Goal: Transaction & Acquisition: Purchase product/service

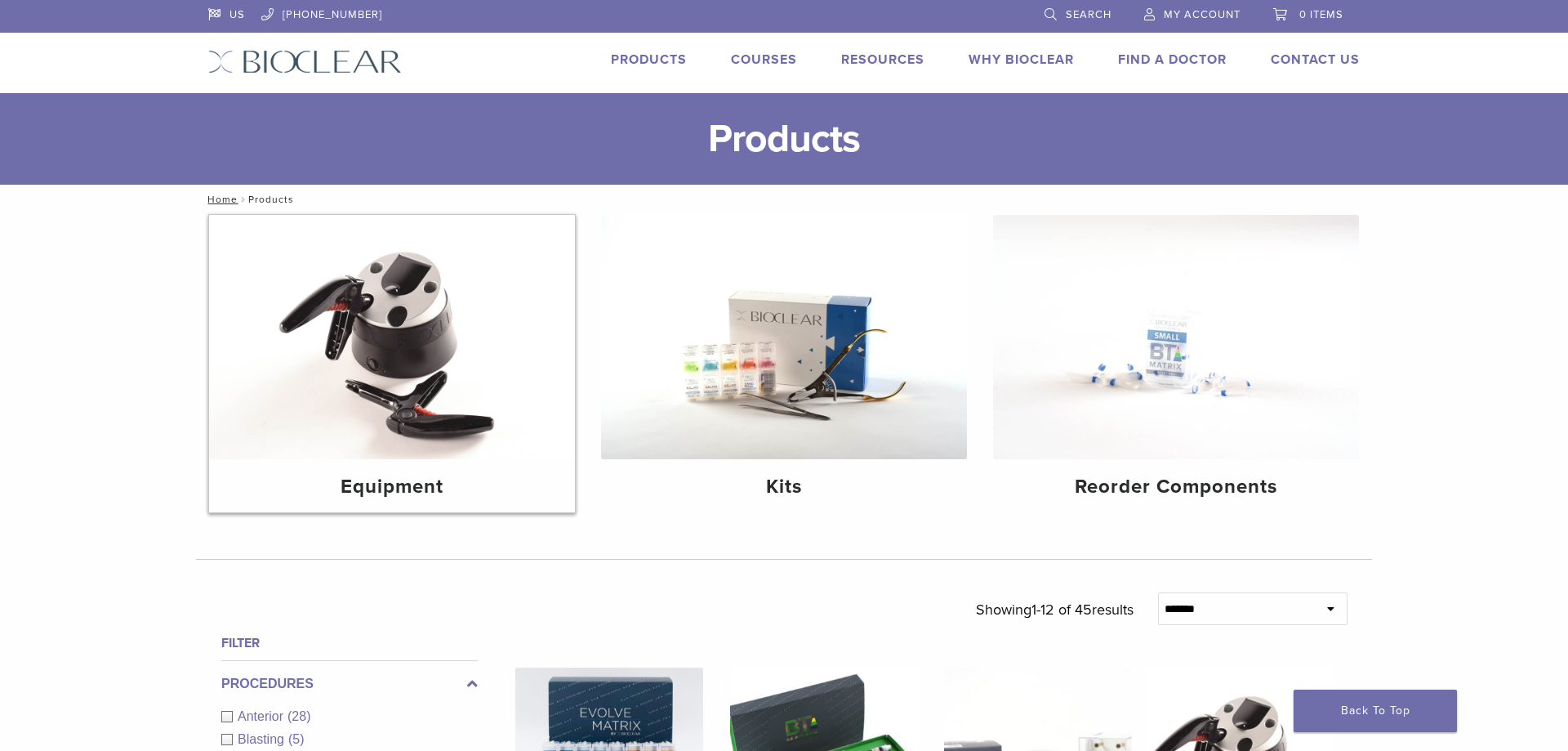
click at [354, 330] on img at bounding box center [392, 337] width 366 height 244
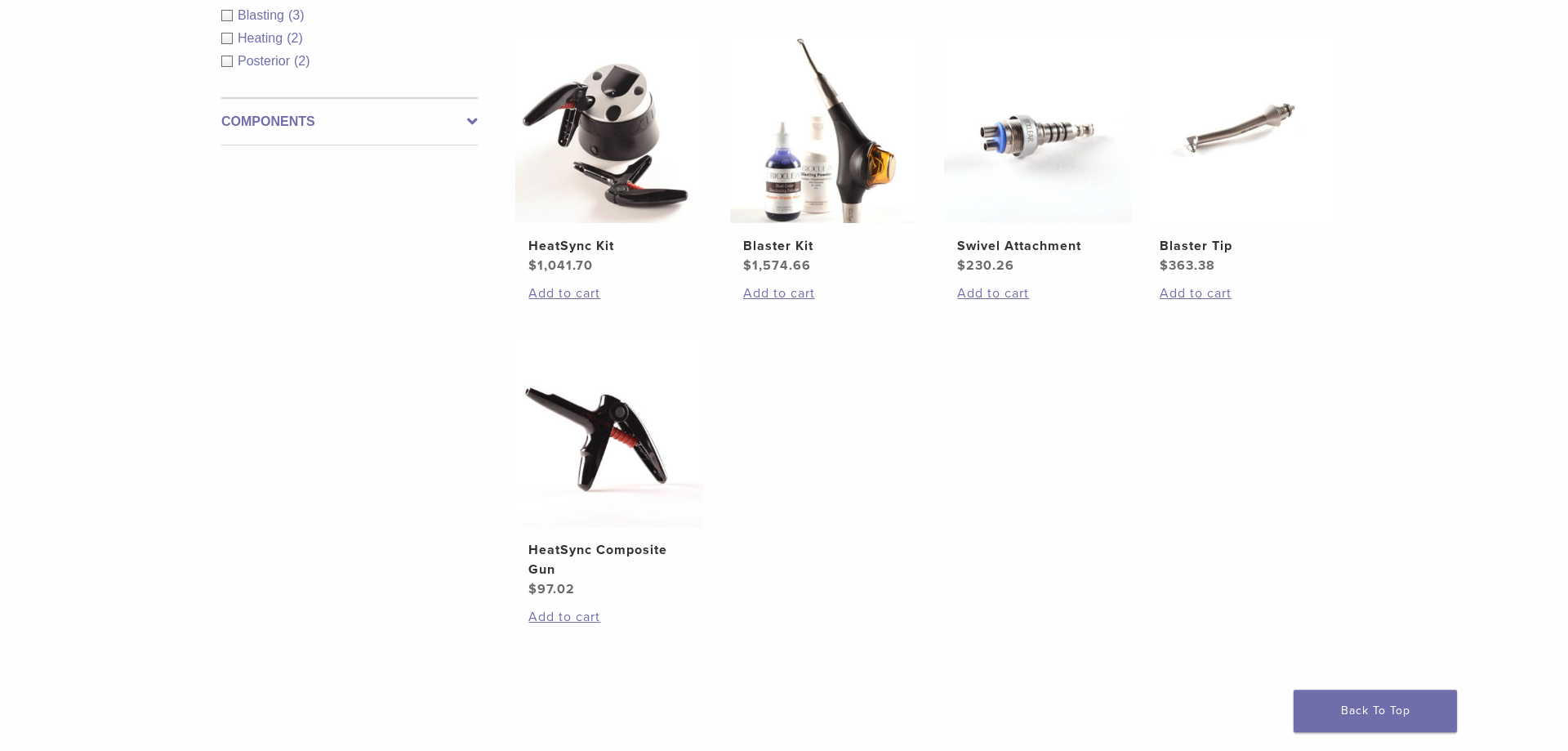
scroll to position [334, 0]
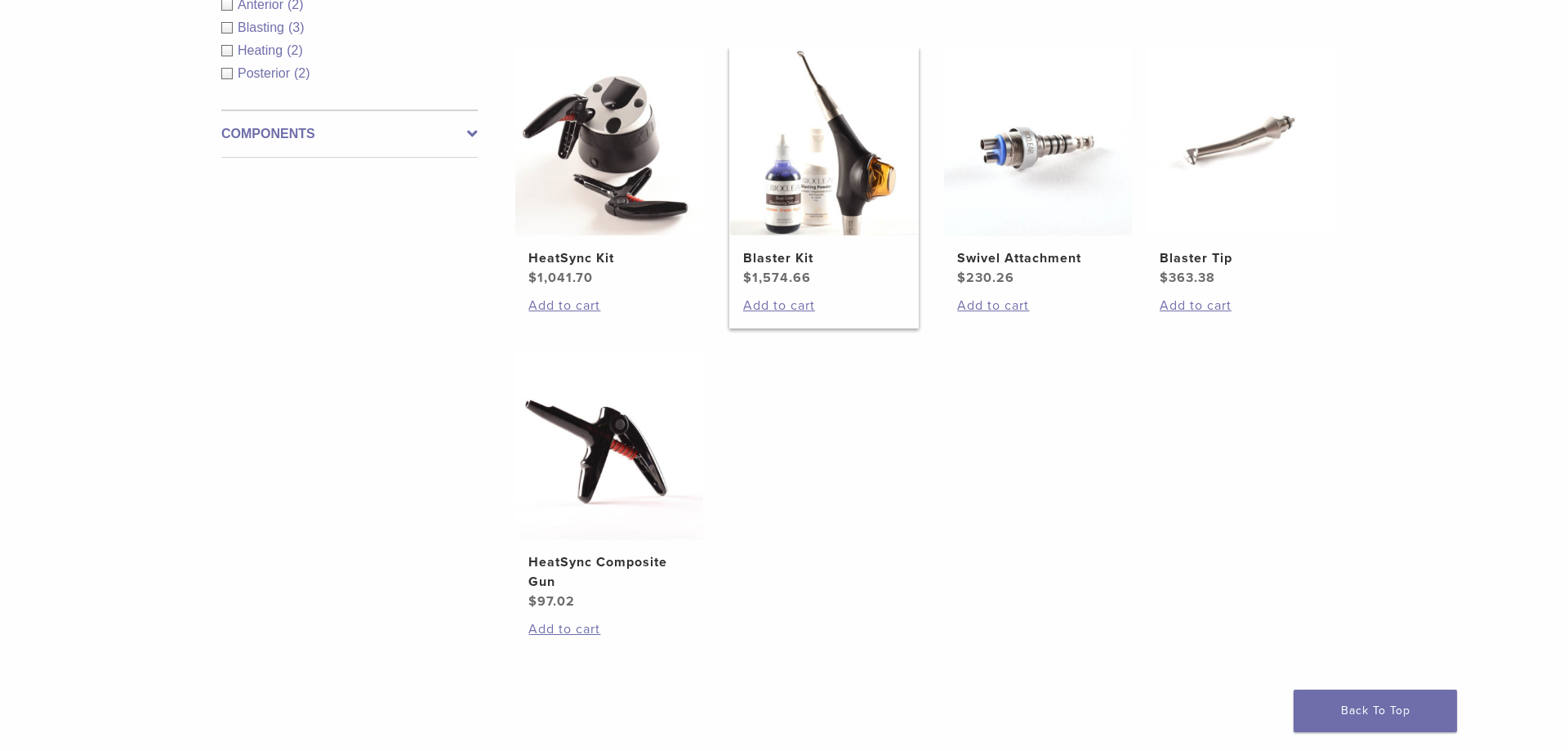
click at [860, 169] on img at bounding box center [823, 141] width 188 height 188
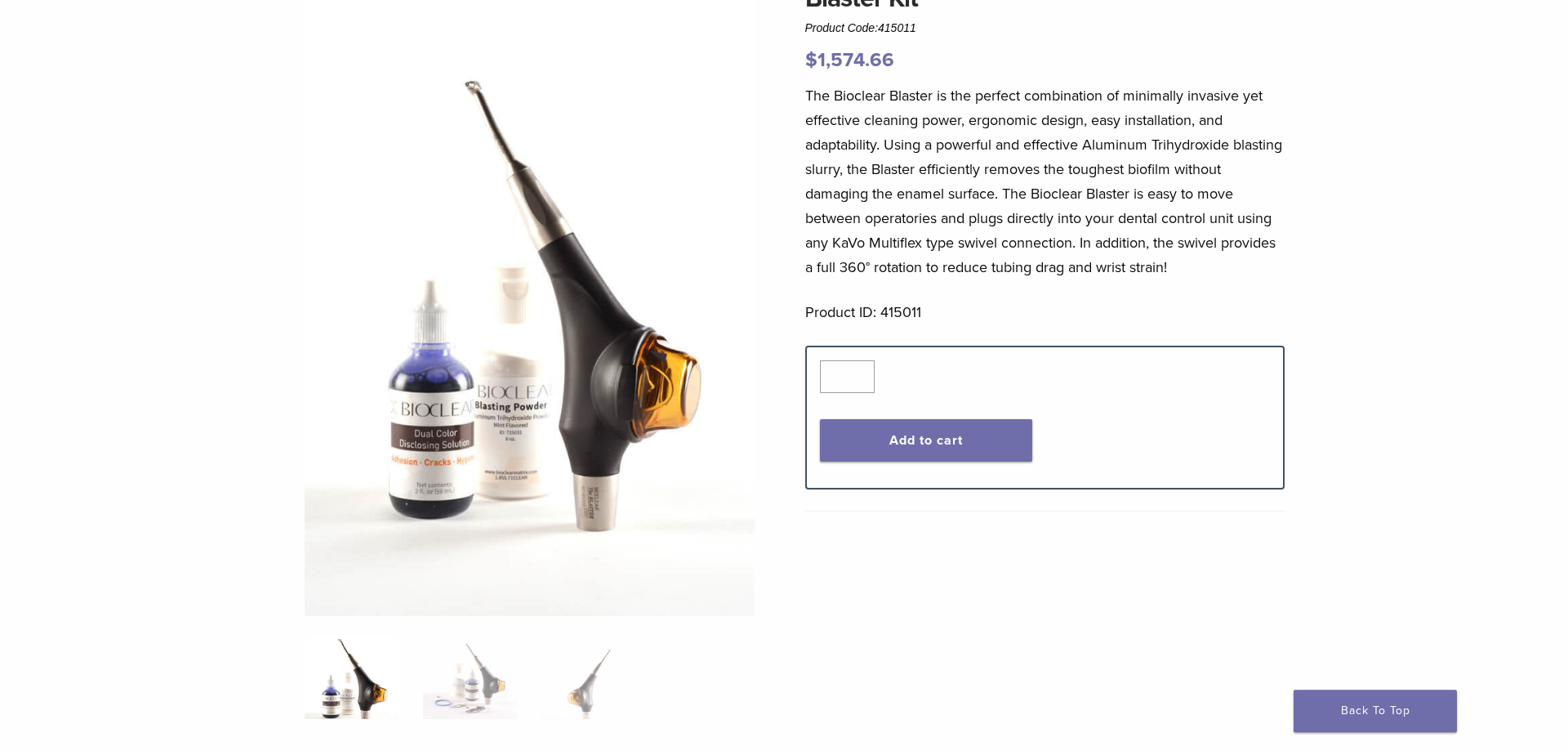
scroll to position [445, 0]
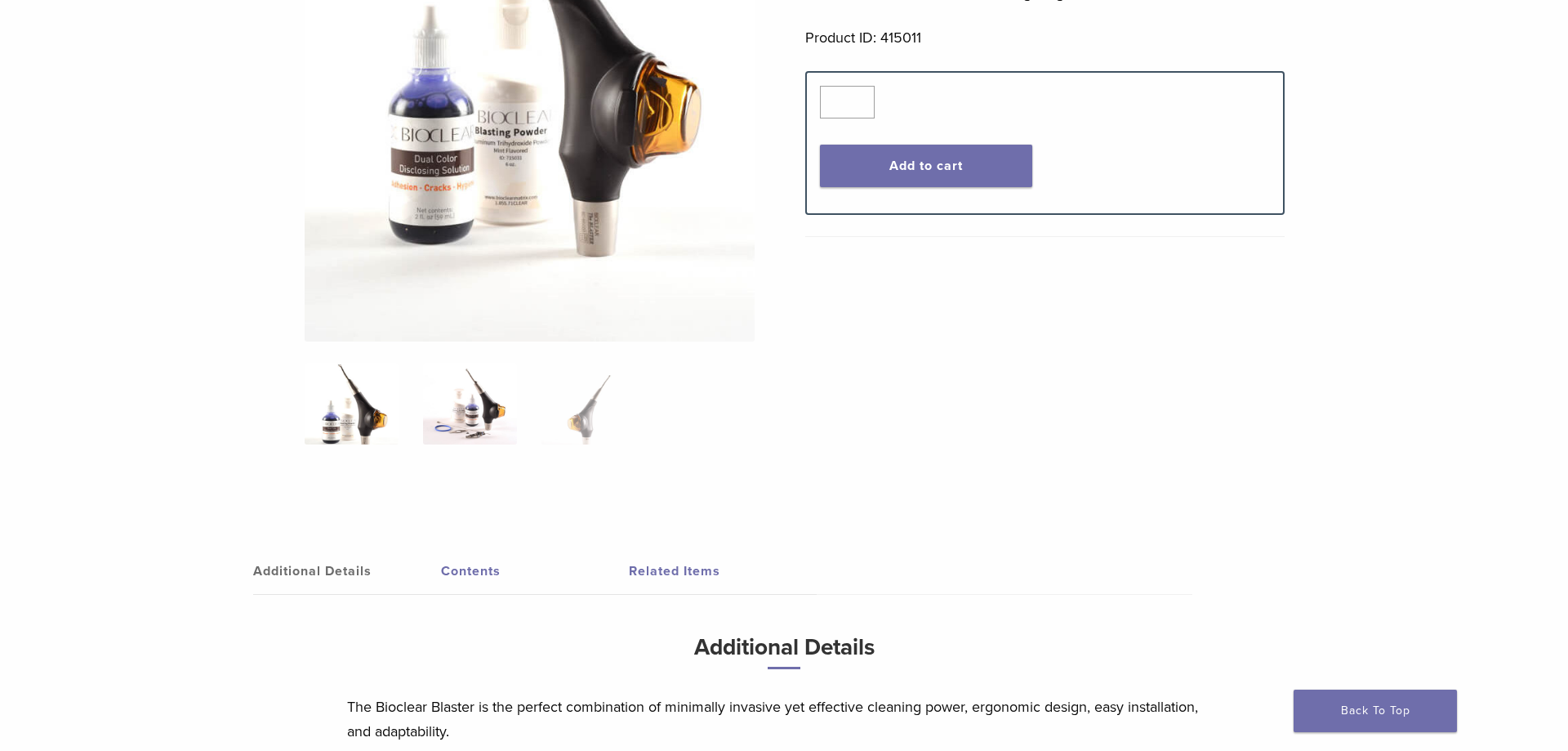
click at [479, 398] on img at bounding box center [470, 404] width 94 height 82
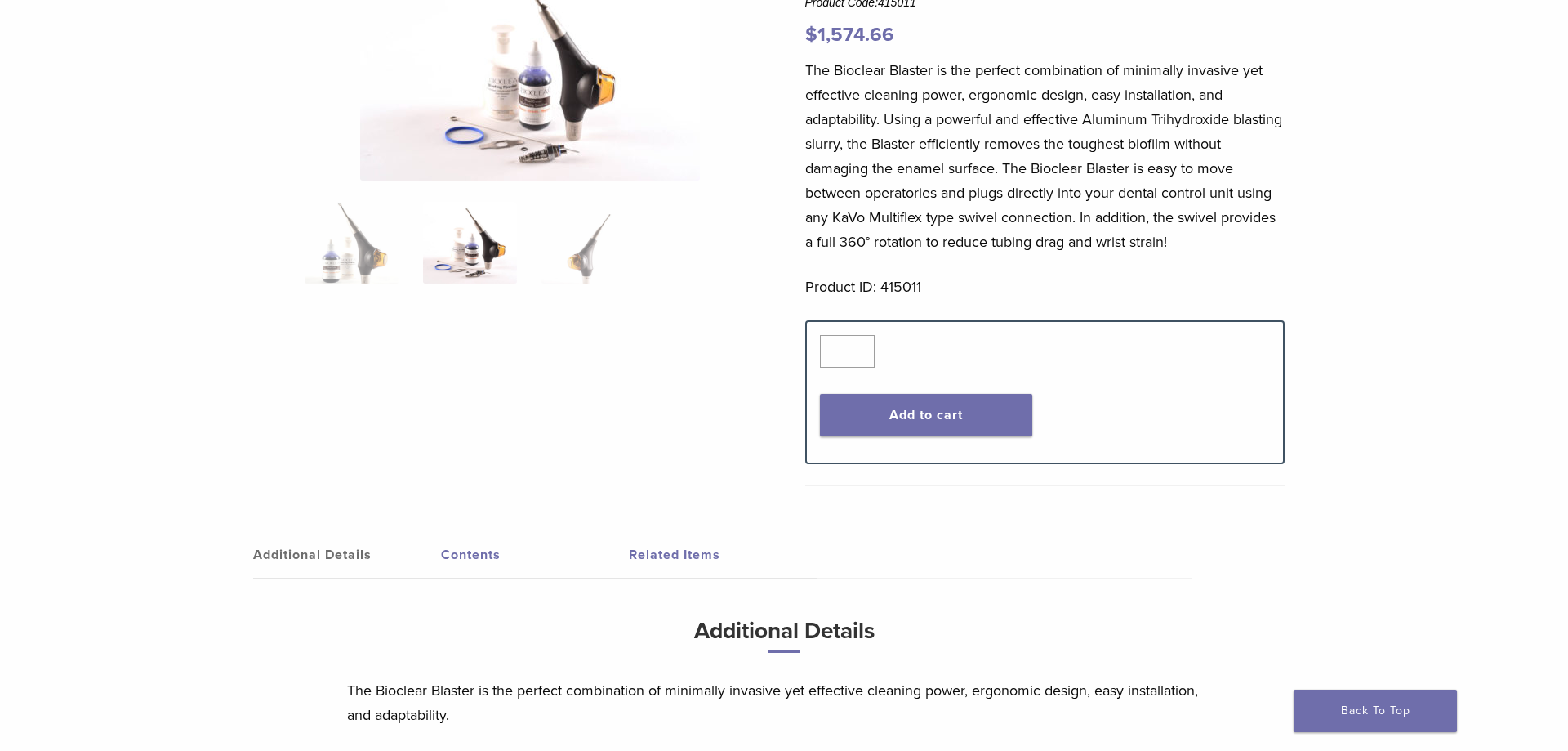
scroll to position [0, 0]
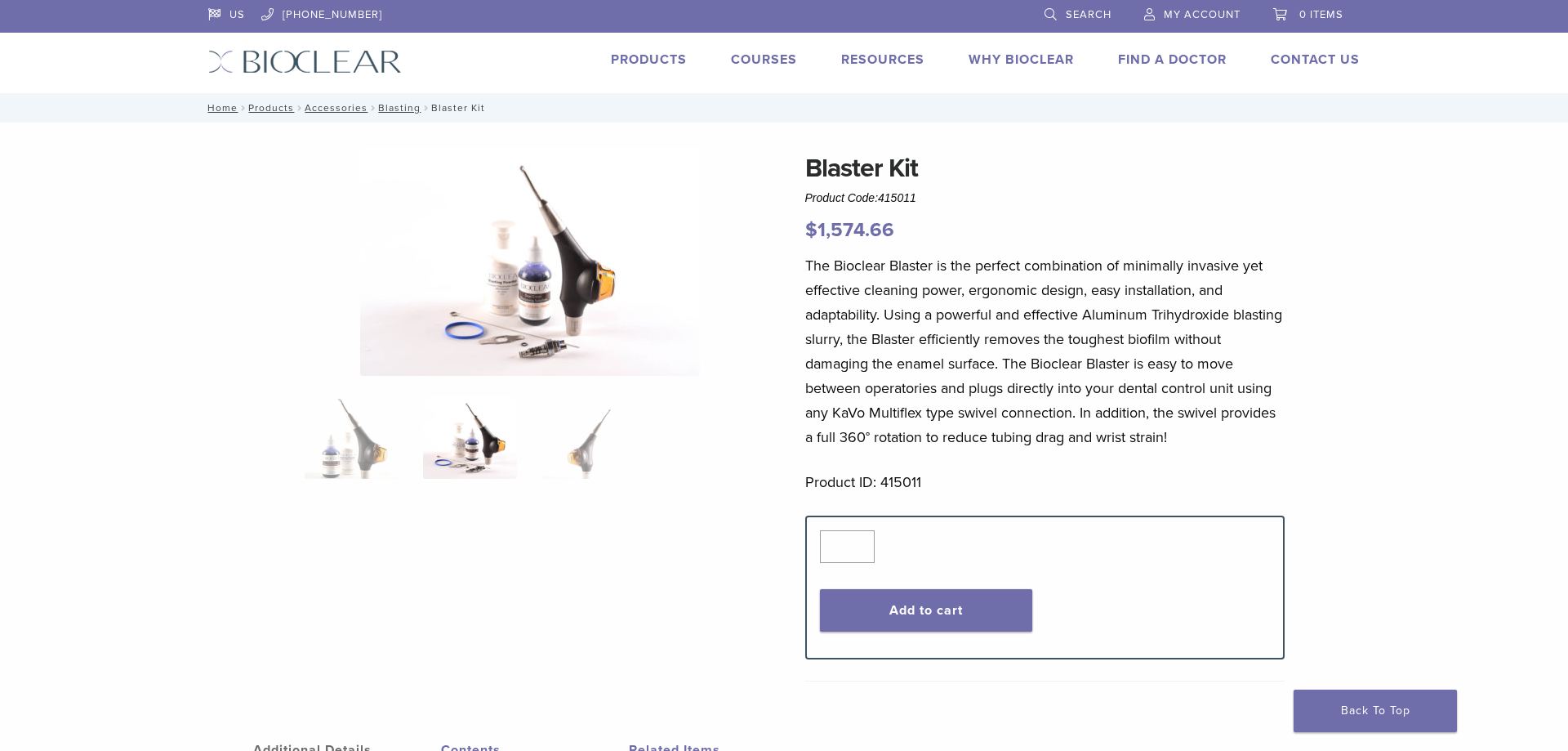
click at [490, 444] on img at bounding box center [470, 438] width 94 height 82
click at [575, 445] on img at bounding box center [588, 438] width 94 height 82
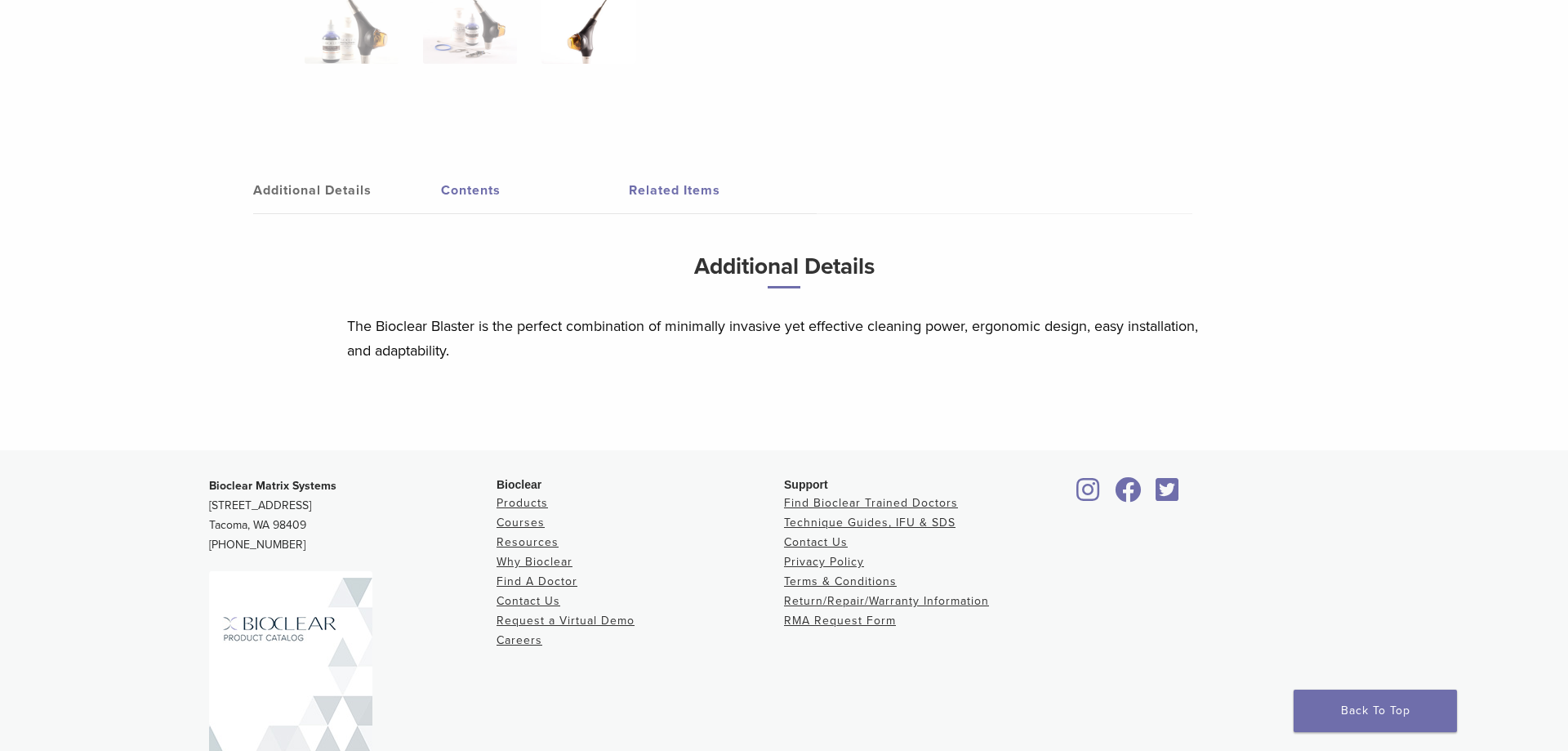
scroll to position [445, 0]
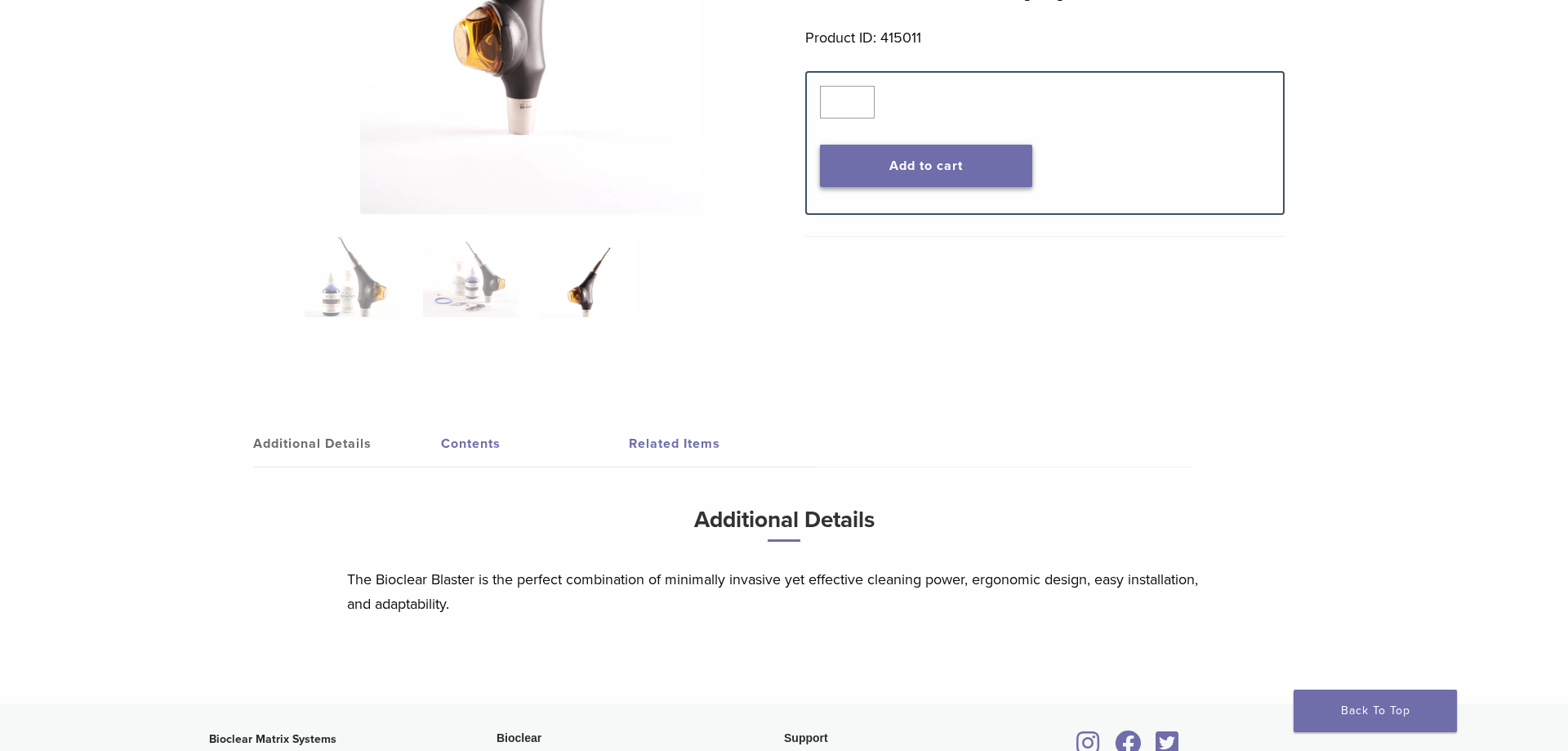
click at [930, 176] on button "Add to cart" at bounding box center [926, 166] width 213 height 43
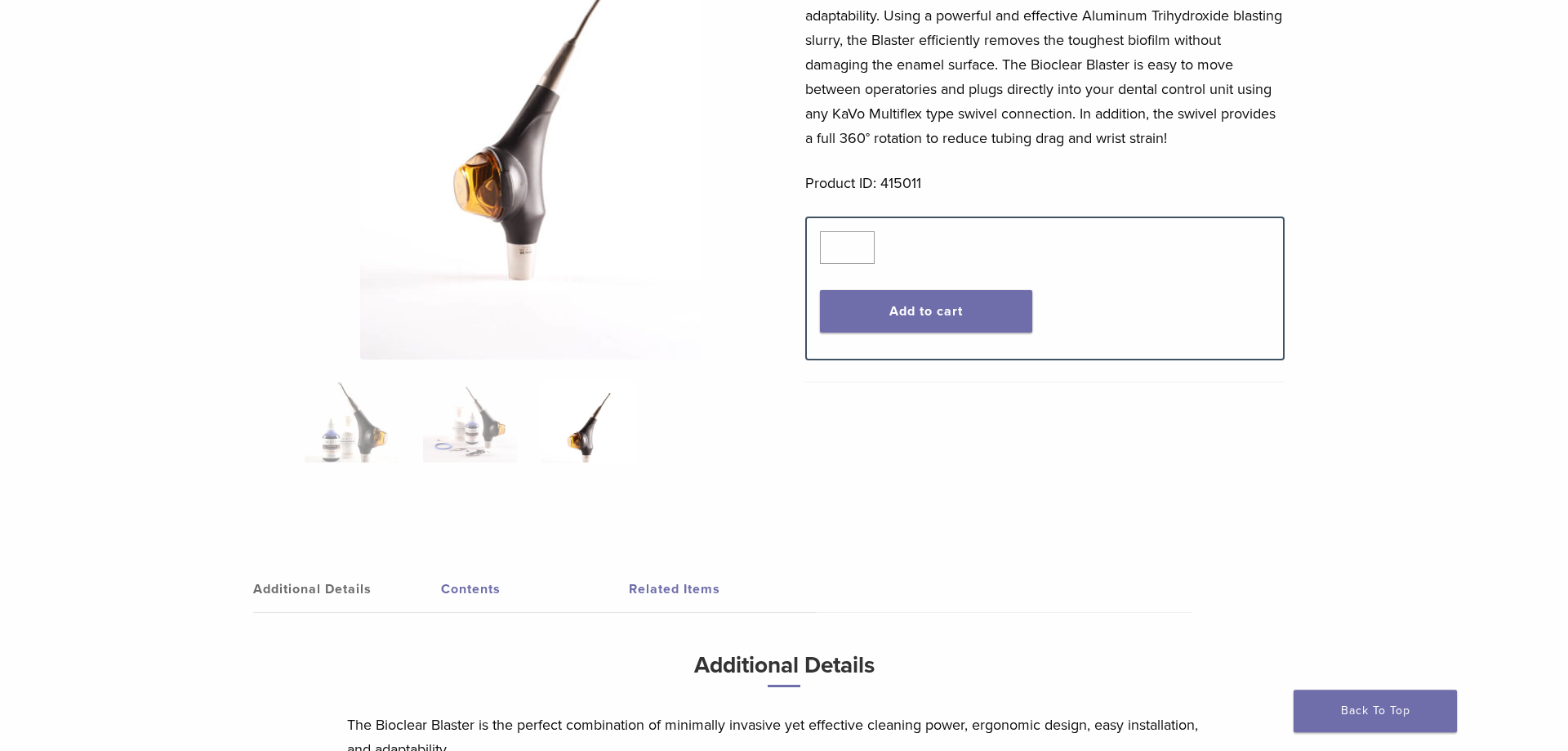
scroll to position [0, 0]
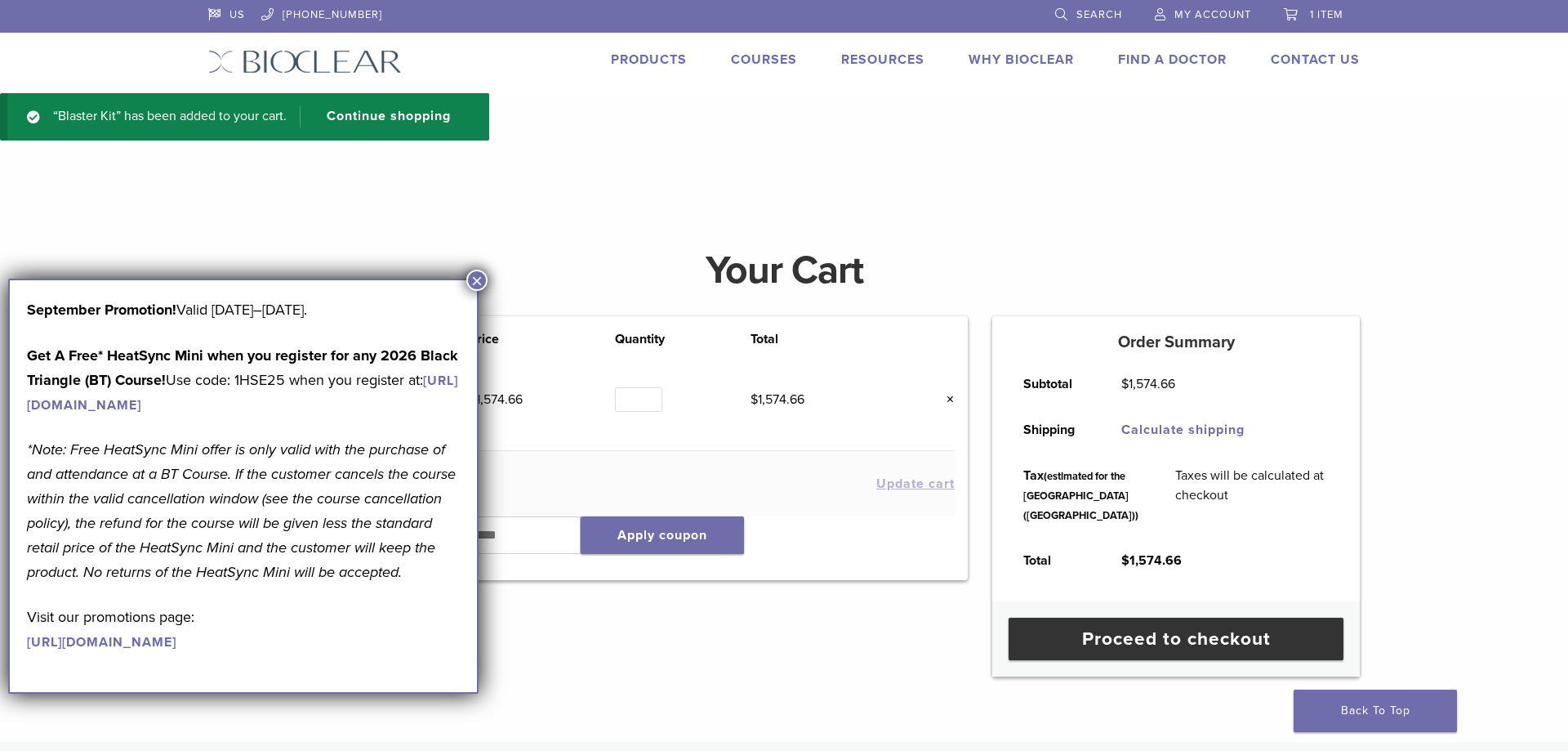
click at [1127, 430] on link "Calculate shipping" at bounding box center [1183, 430] width 124 height 17
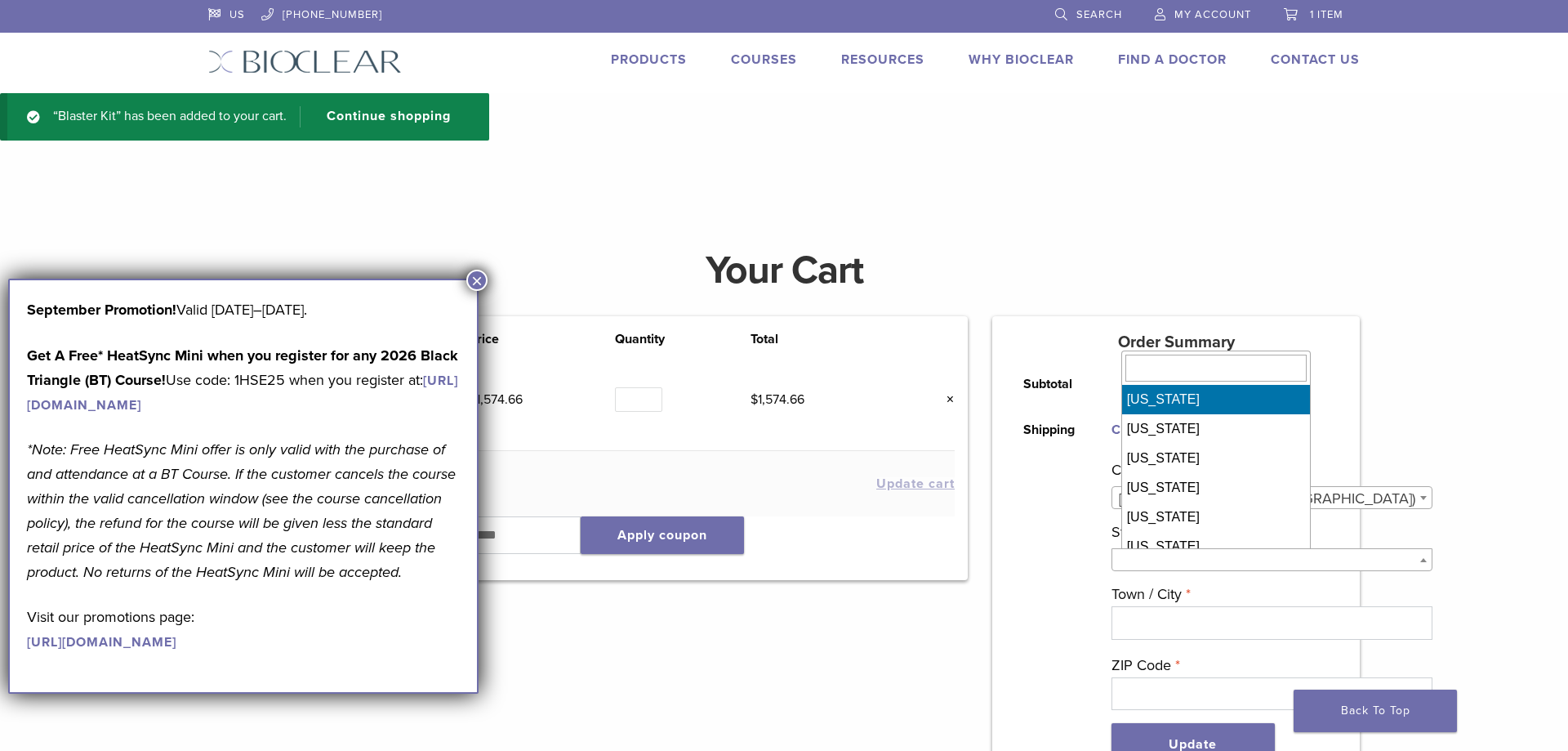
click at [1144, 565] on span at bounding box center [1272, 559] width 321 height 23
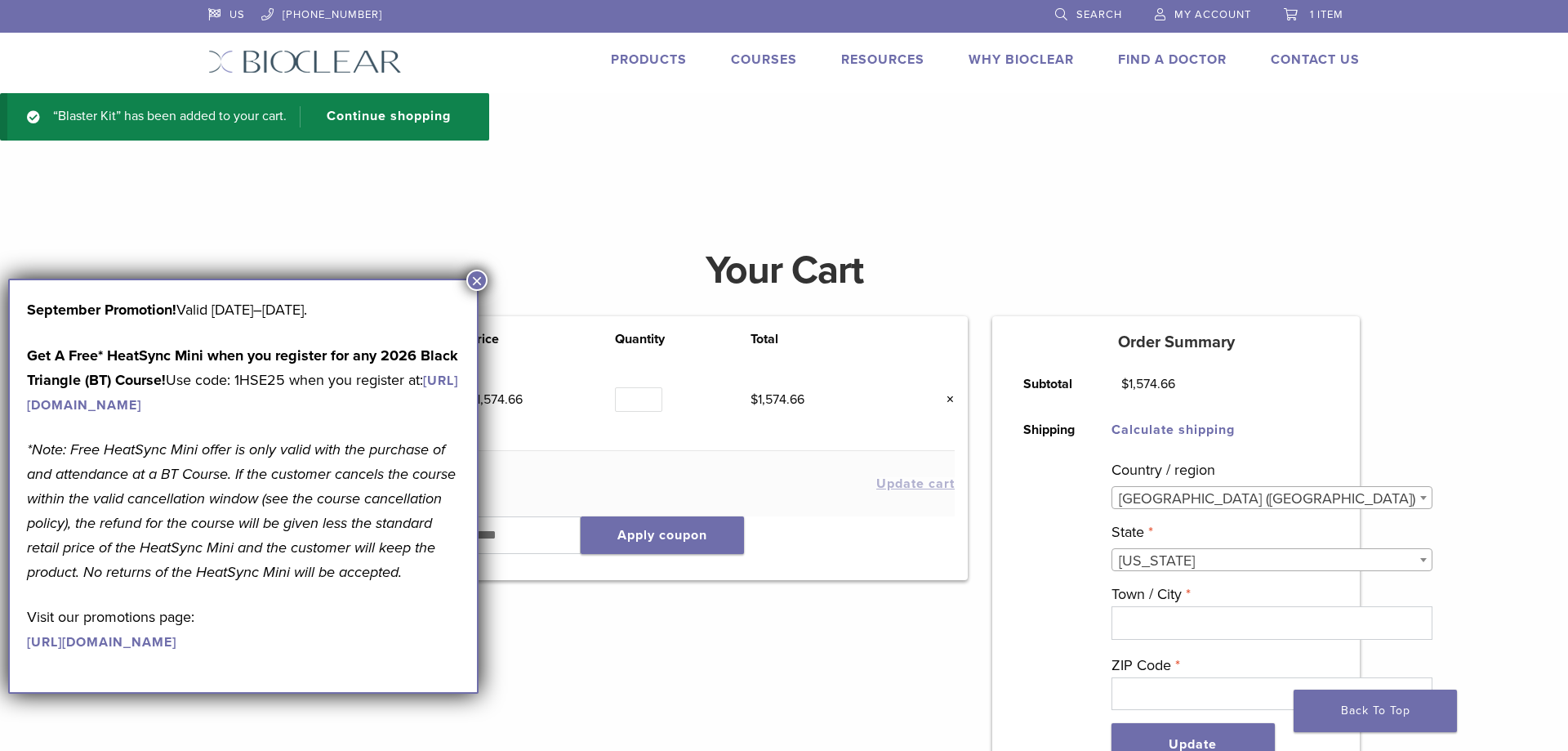
select select "**"
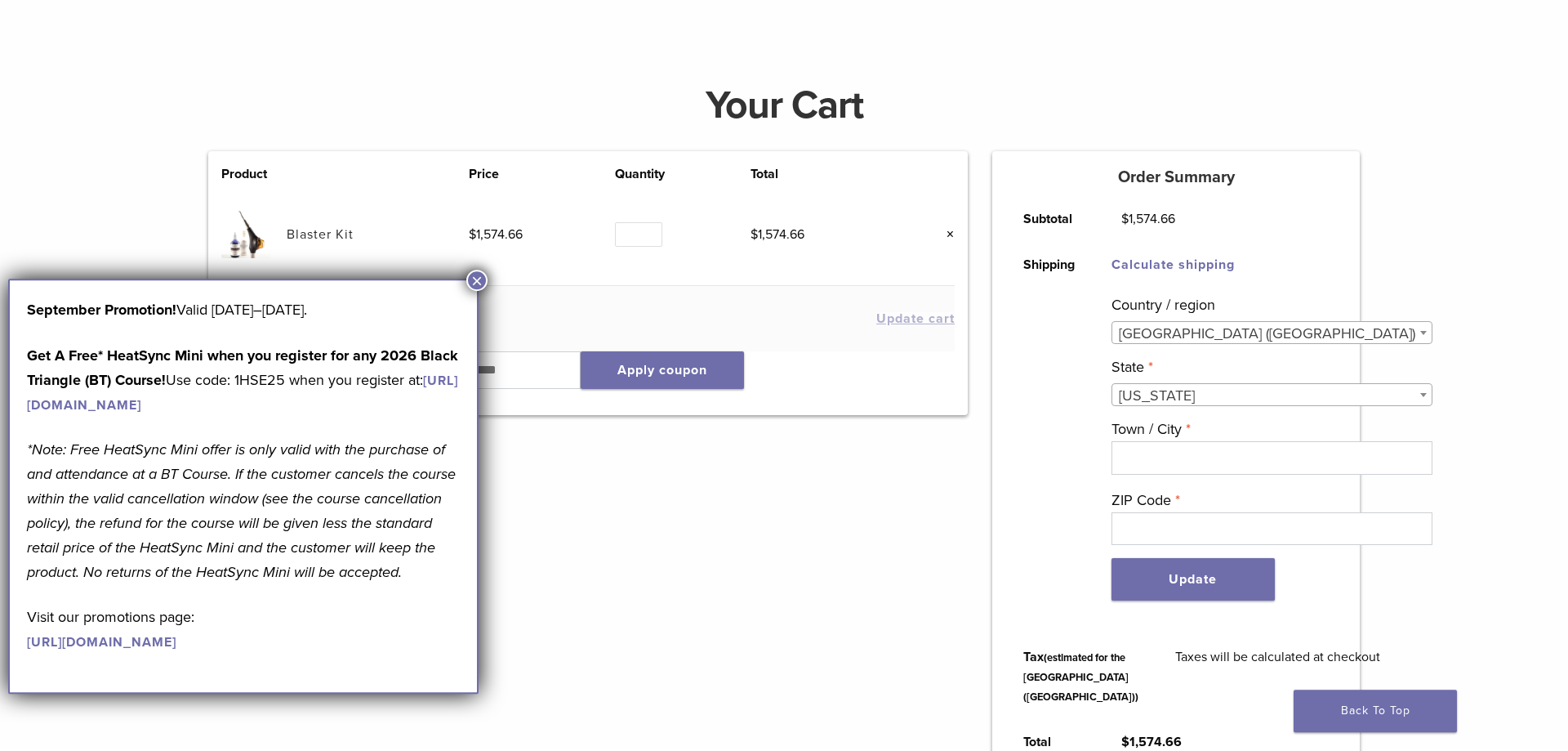
scroll to position [334, 0]
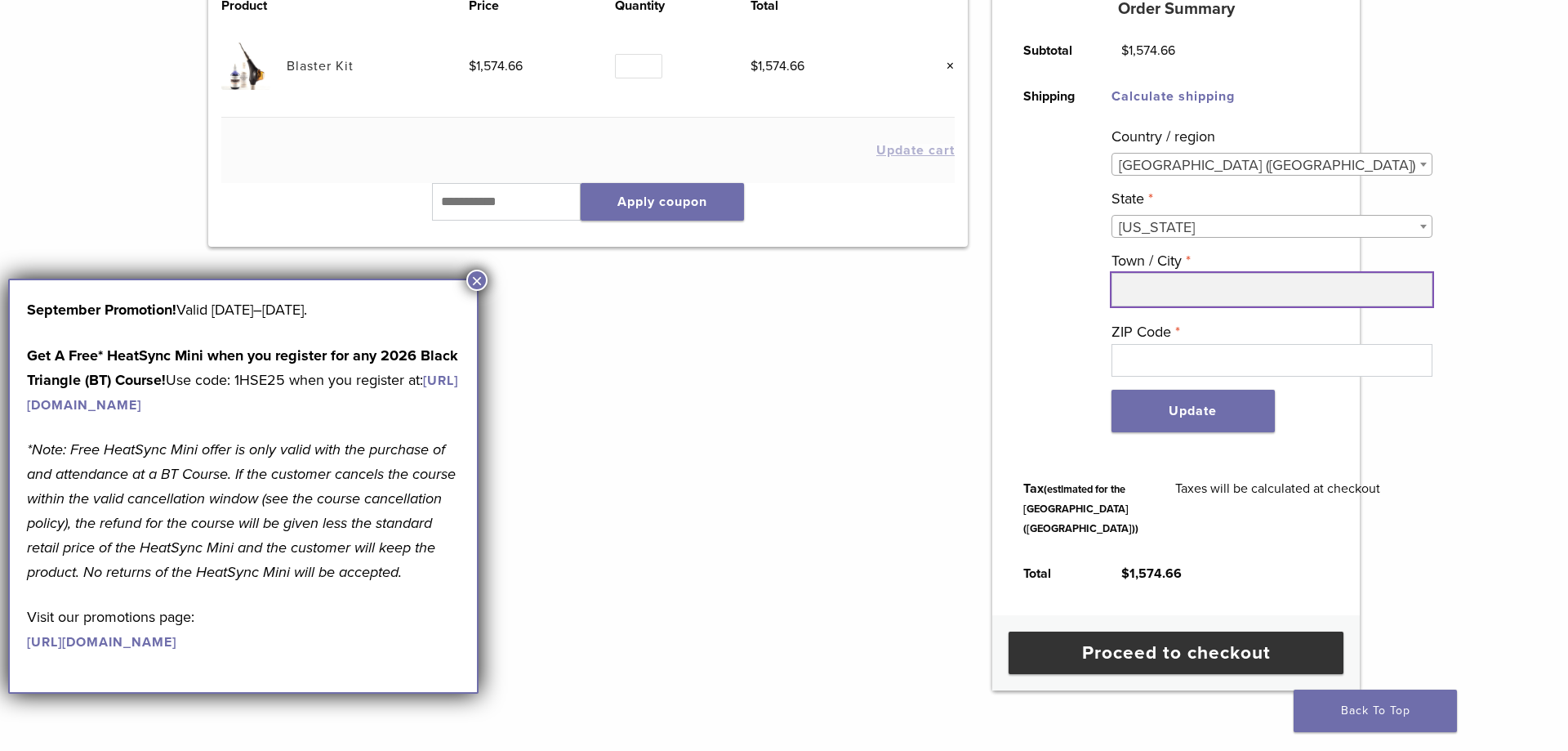
click at [1190, 303] on input "Town / City *" at bounding box center [1272, 289] width 321 height 33
type input "*********"
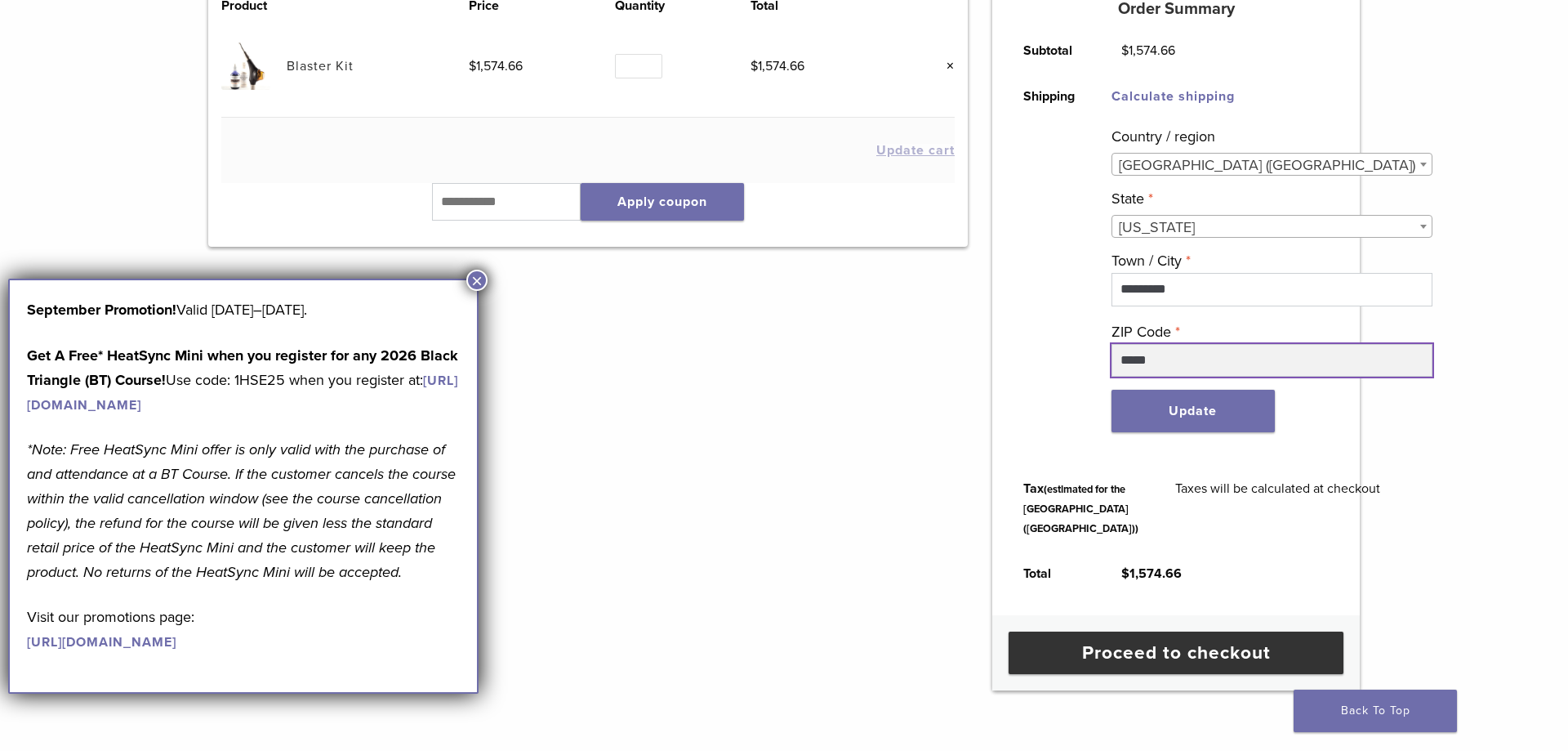
type input "*****"
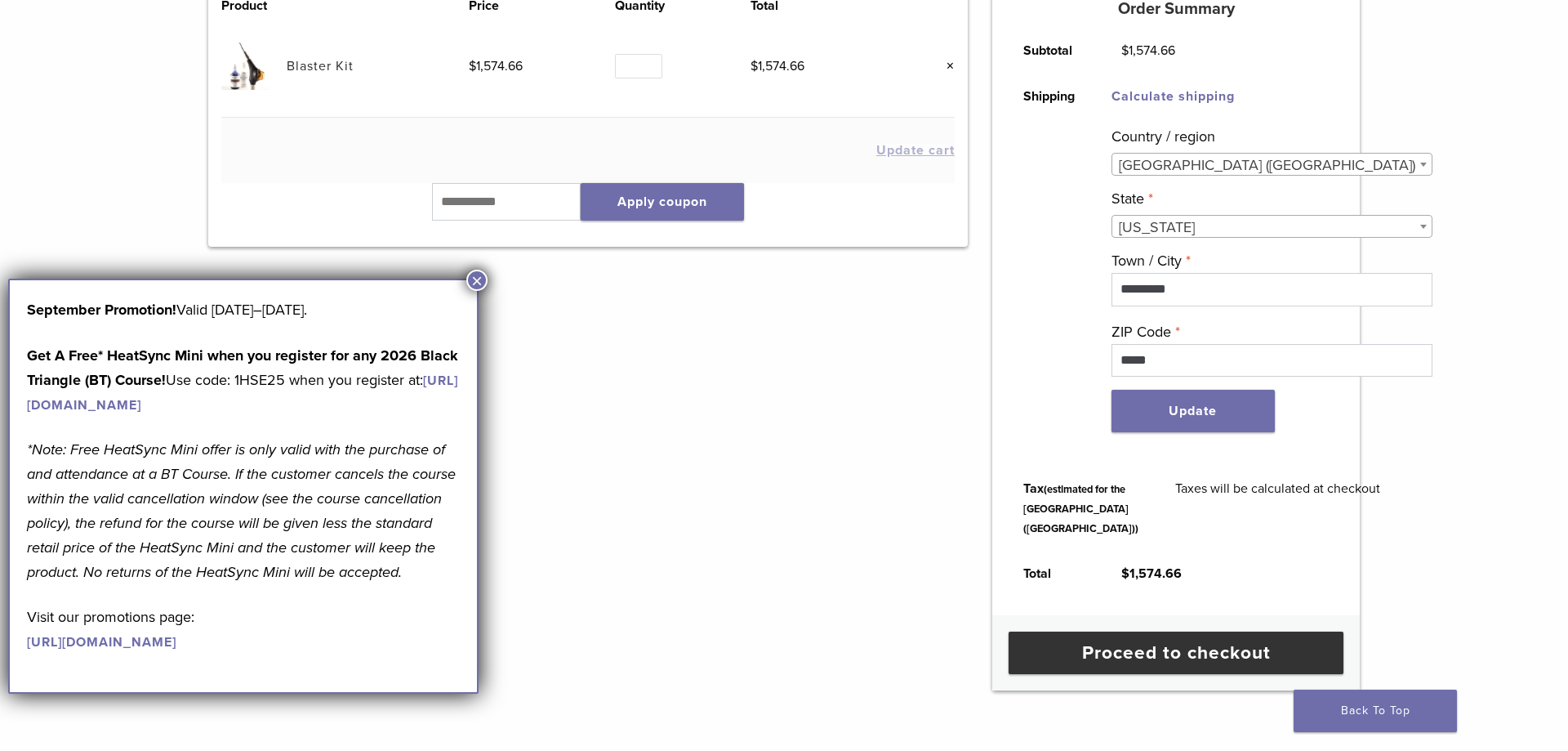
type button "1"
click at [1112, 390] on button "Update" at bounding box center [1193, 411] width 163 height 43
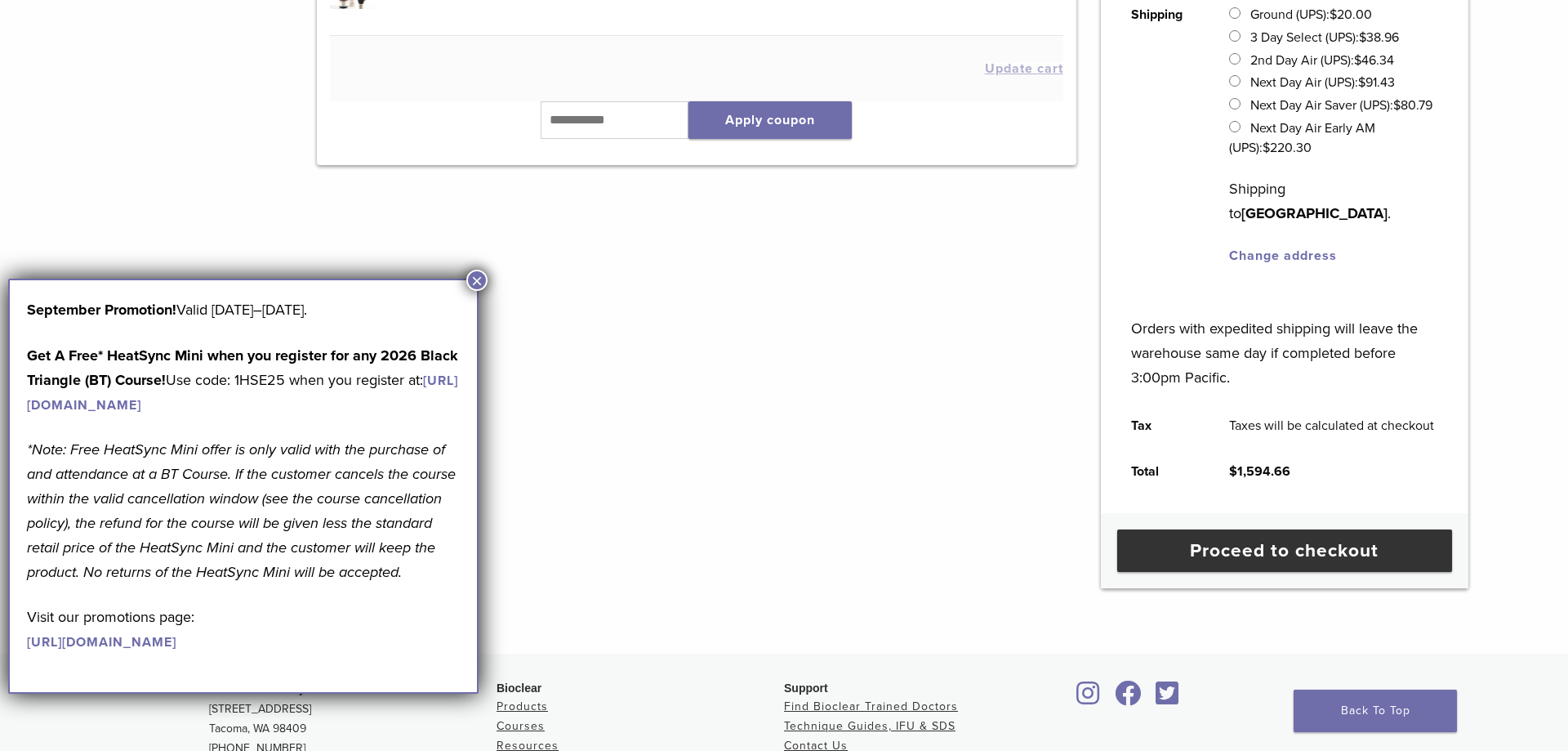
scroll to position [252, 0]
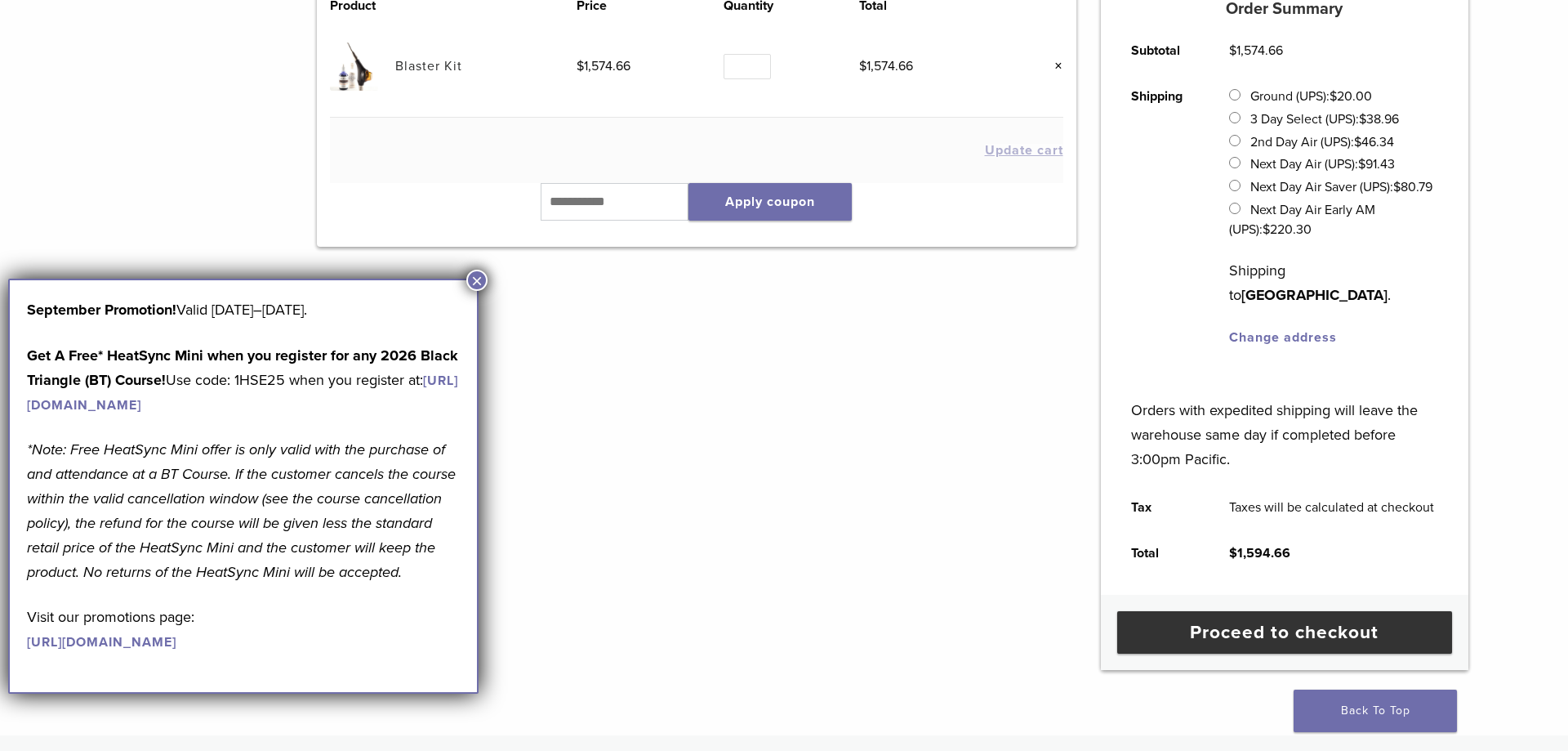
click at [481, 280] on button "×" at bounding box center [476, 279] width 21 height 21
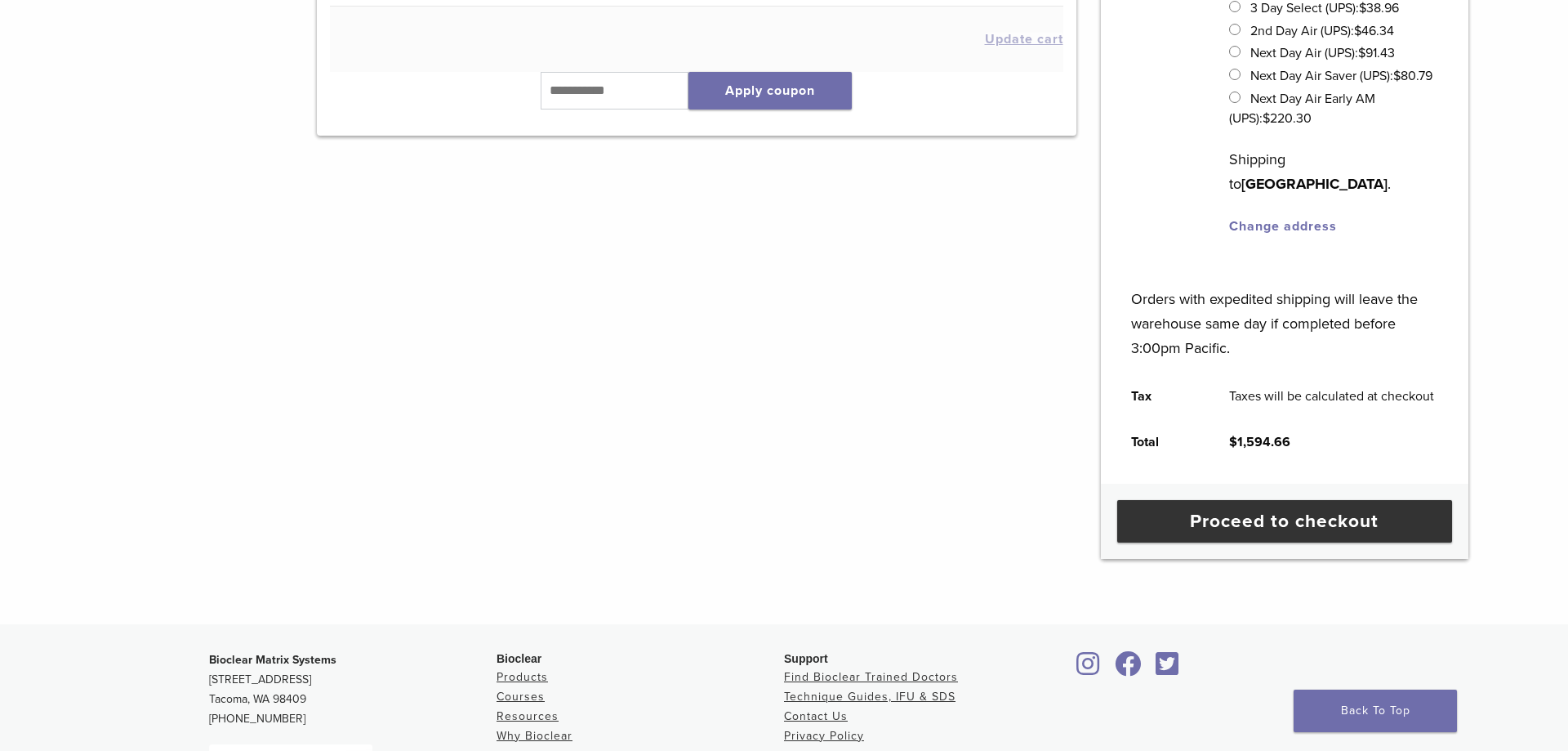
scroll to position [0, 0]
